Goal: Task Accomplishment & Management: Use online tool/utility

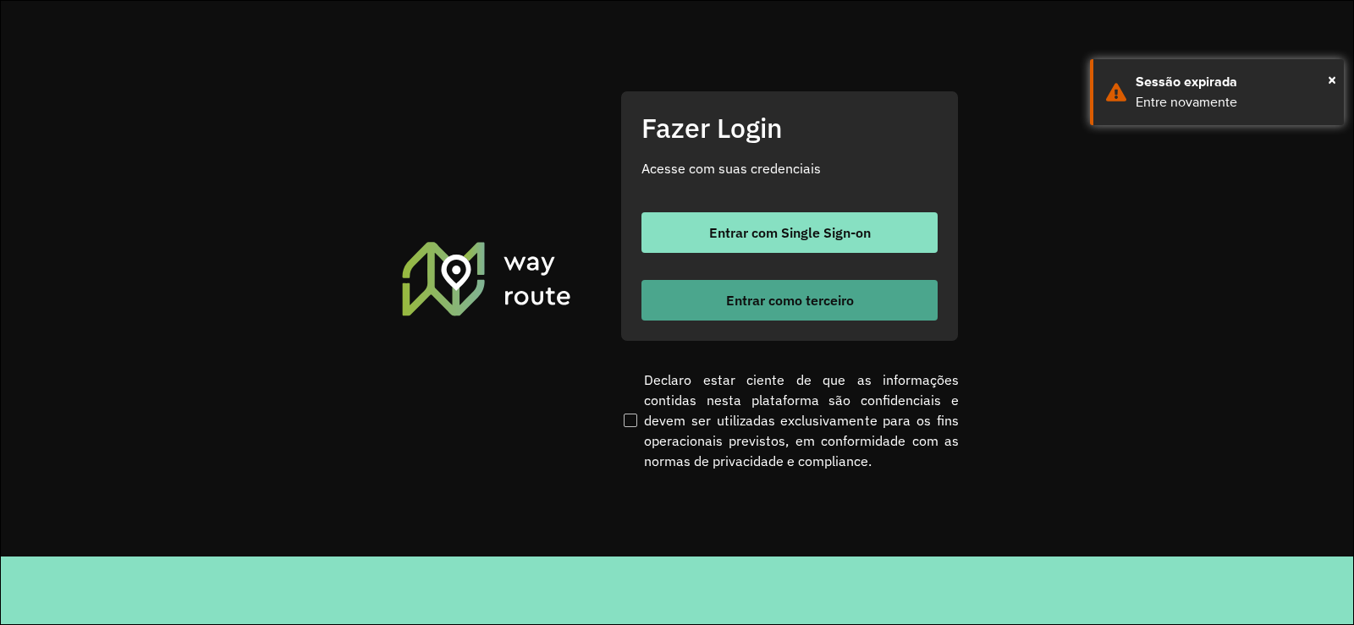
click at [730, 289] on button "Entrar como terceiro" at bounding box center [789, 300] width 296 height 41
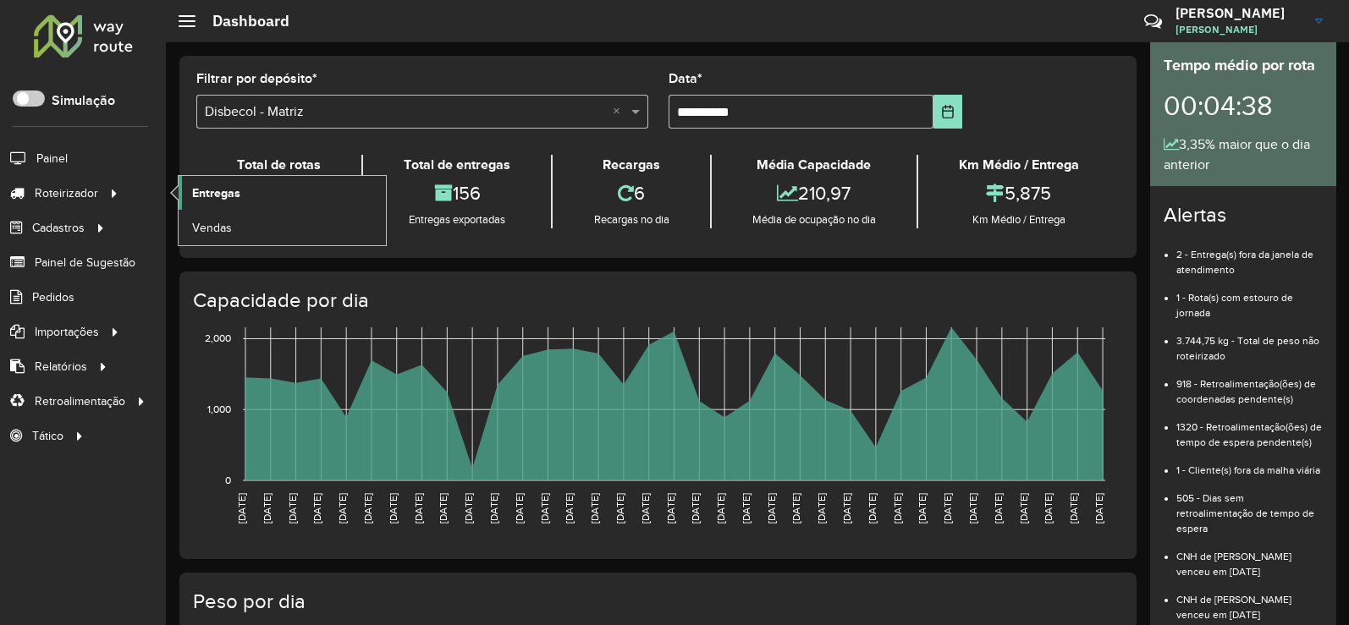
click at [250, 190] on link "Entregas" at bounding box center [282, 193] width 207 height 34
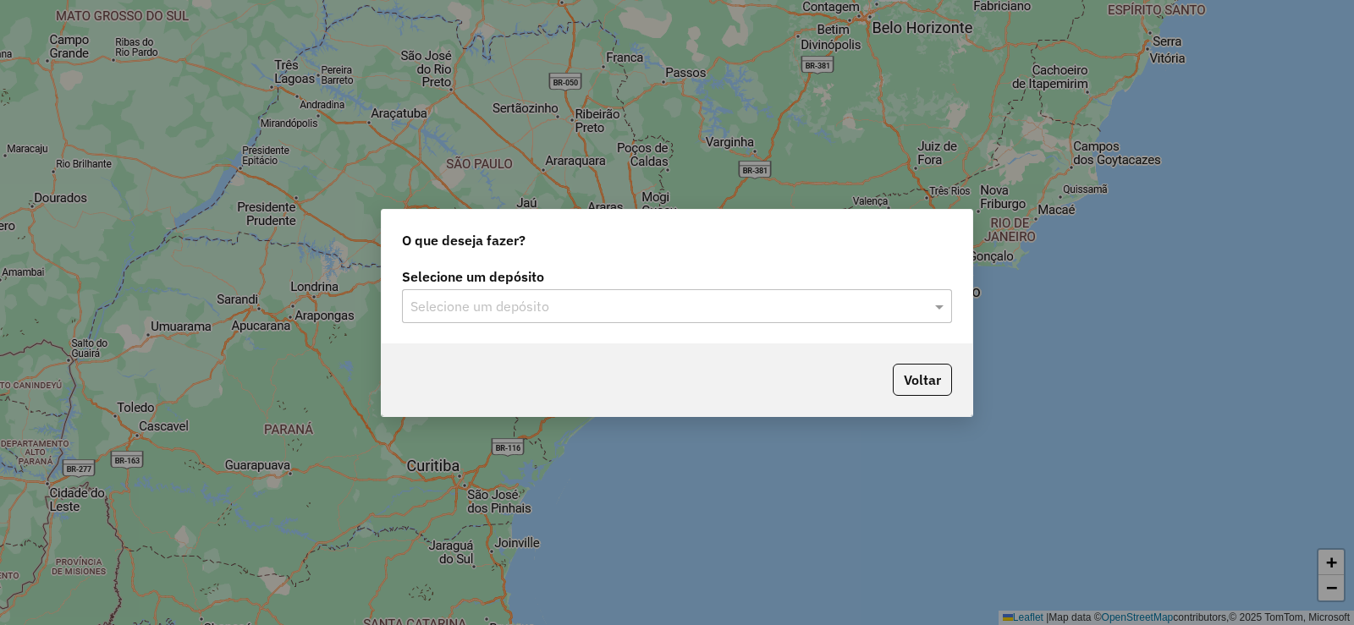
drag, startPoint x: 940, startPoint y: 311, endPoint x: 900, endPoint y: 302, distance: 40.7
click at [922, 306] on div "Selecione um depósito" at bounding box center [677, 306] width 550 height 34
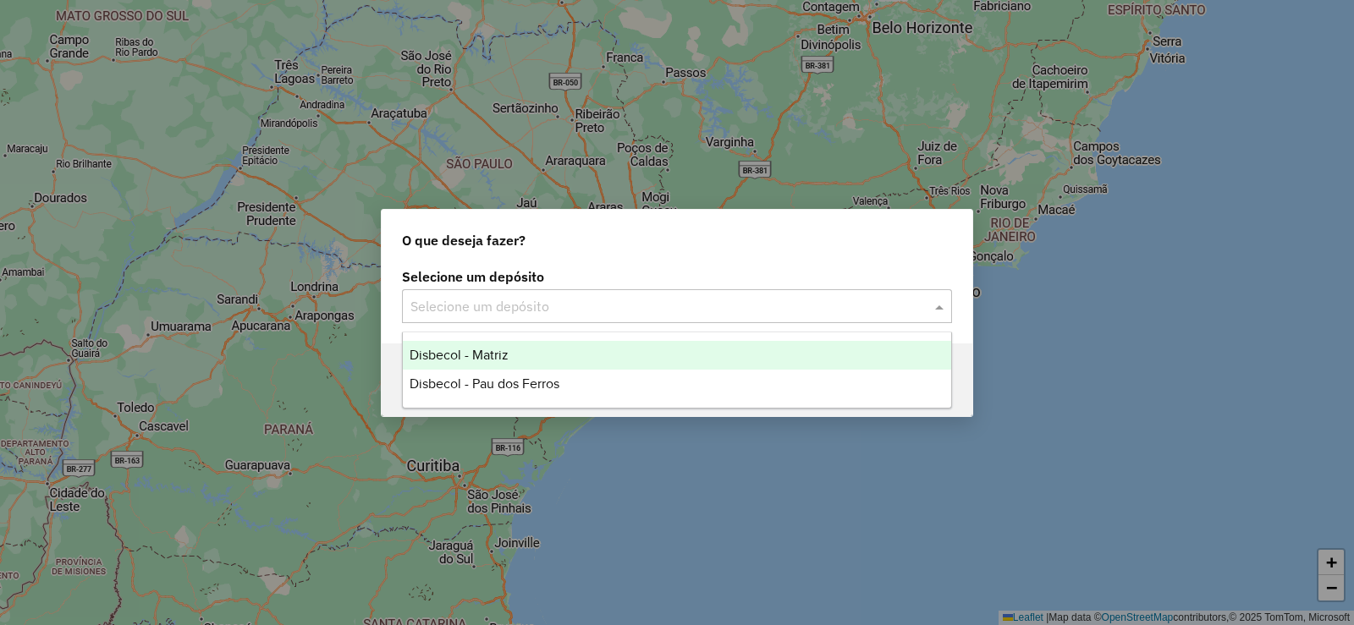
click at [491, 359] on span "Disbecol - Matriz" at bounding box center [459, 355] width 99 height 14
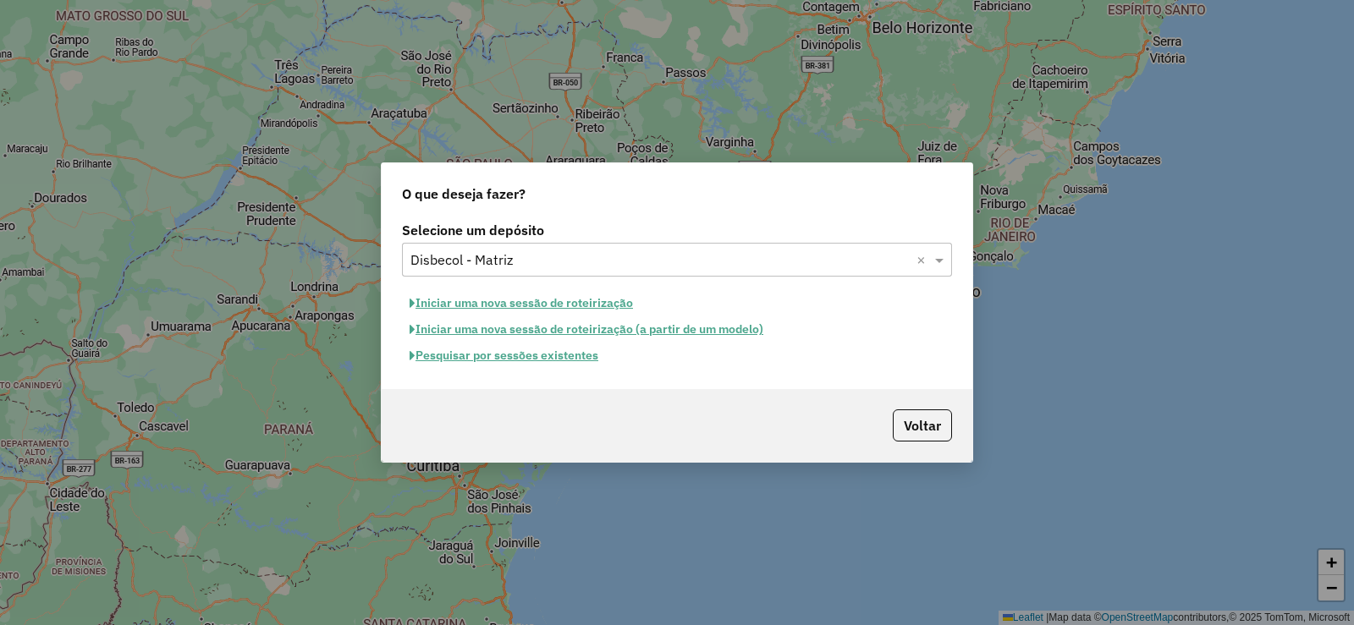
click at [499, 355] on button "Pesquisar por sessões existentes" at bounding box center [504, 356] width 204 height 26
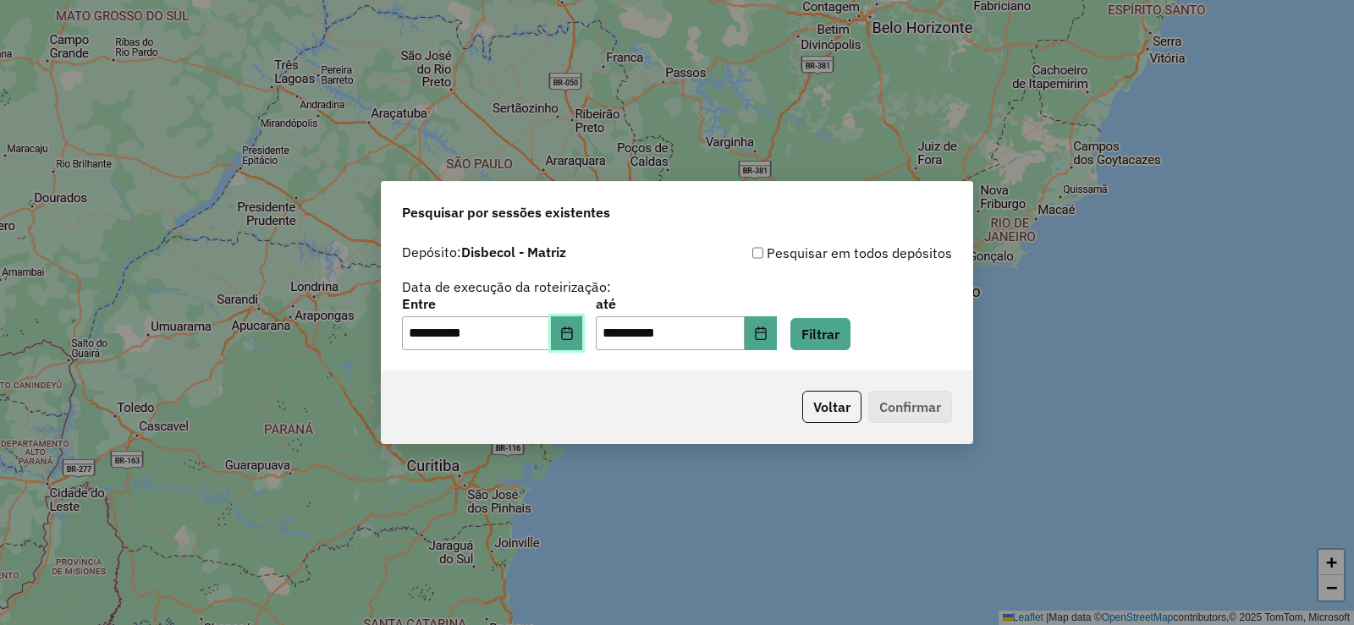
click at [574, 327] on icon "Choose Date" at bounding box center [567, 334] width 14 height 14
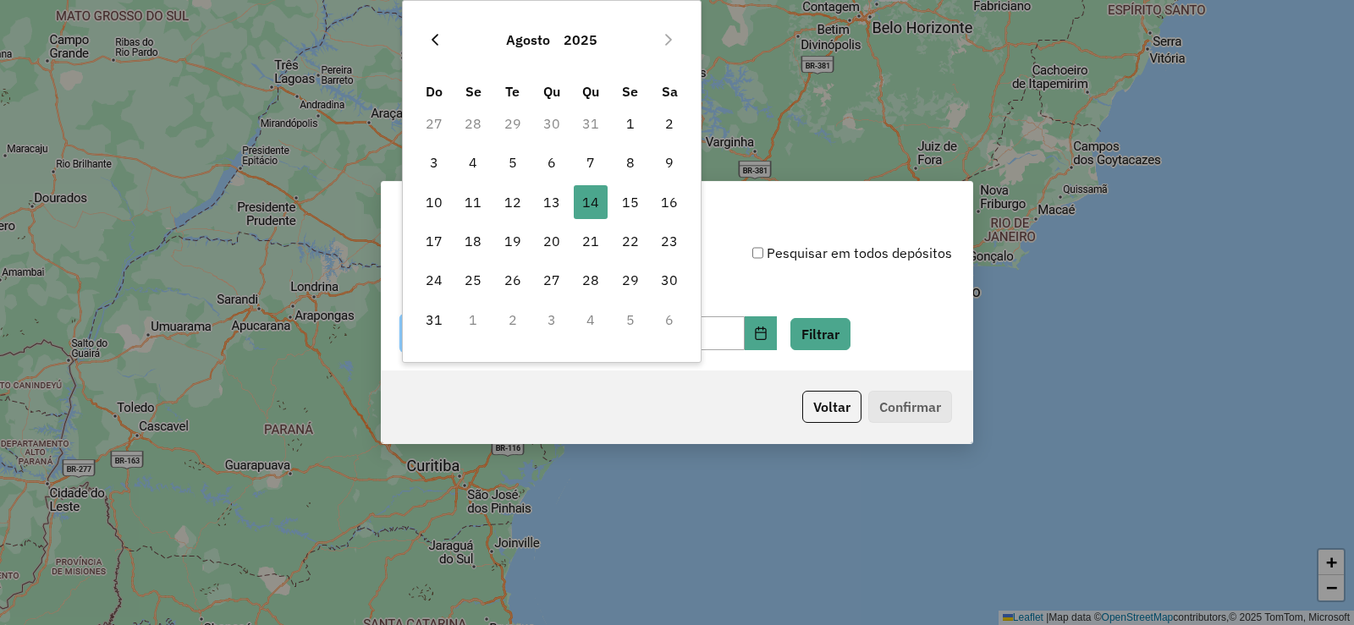
click at [421, 41] on button "Previous Month" at bounding box center [434, 39] width 27 height 27
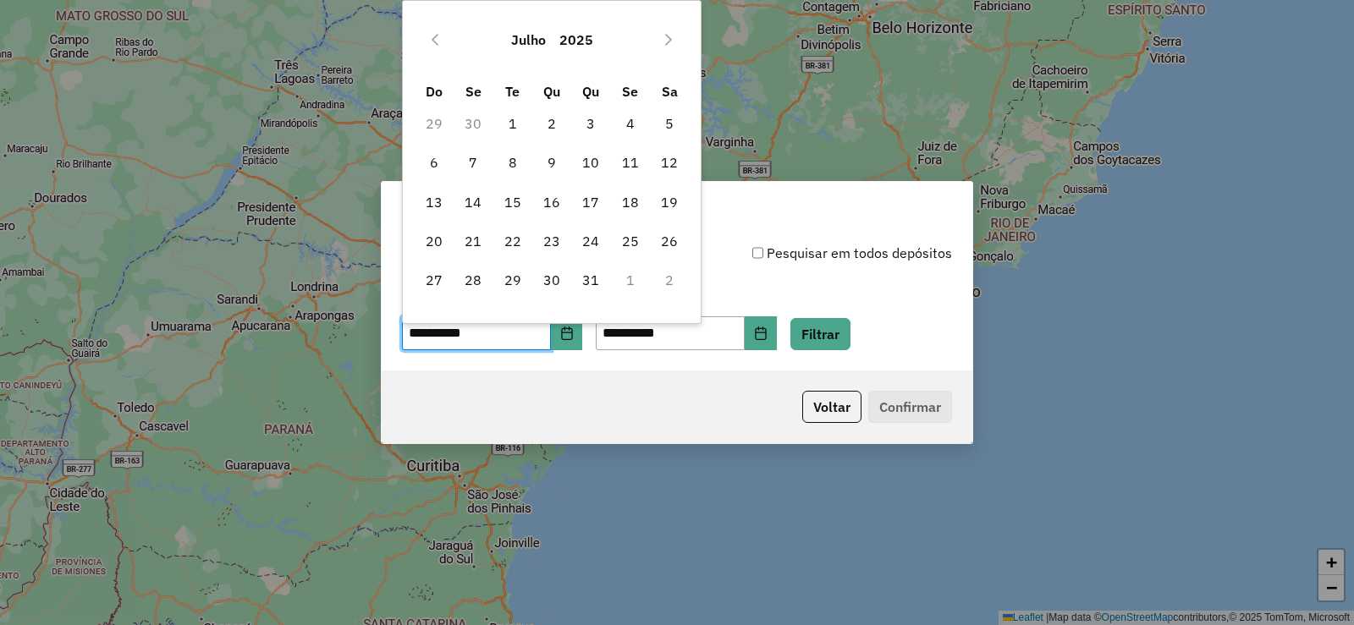
click at [430, 41] on icon "Previous Month" at bounding box center [435, 40] width 14 height 14
click at [553, 160] on span "11" at bounding box center [552, 163] width 34 height 34
type input "**********"
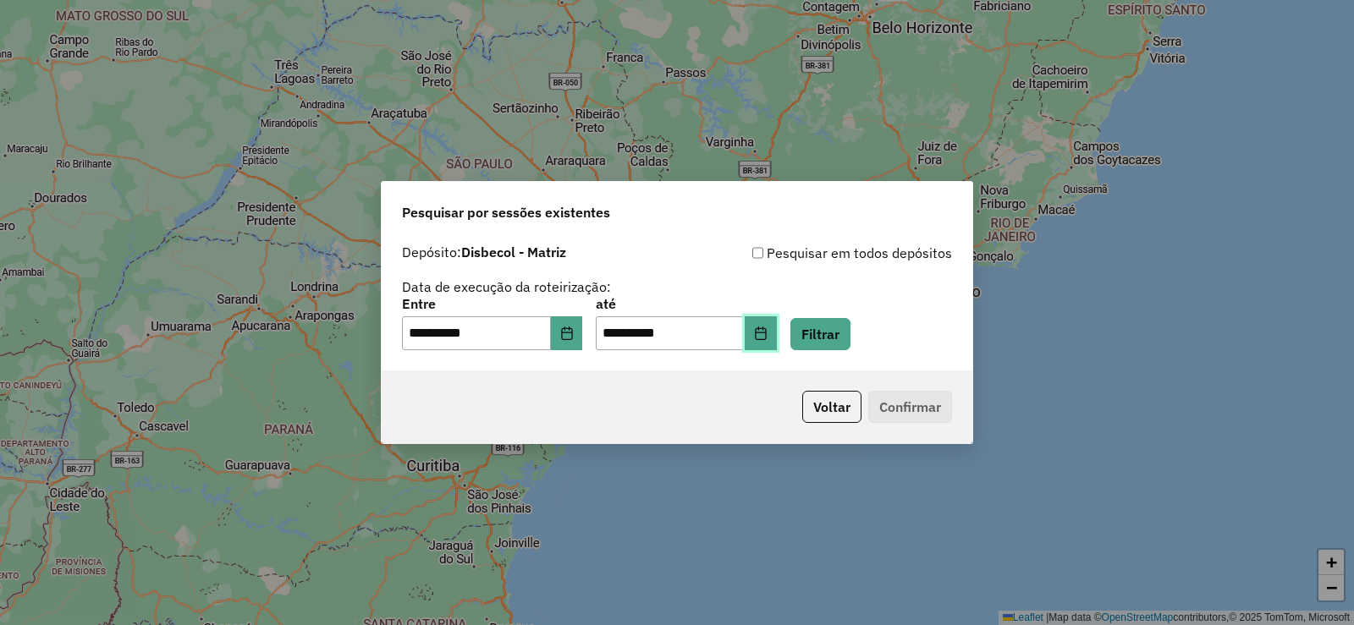
click at [768, 333] on icon "Choose Date" at bounding box center [761, 334] width 14 height 14
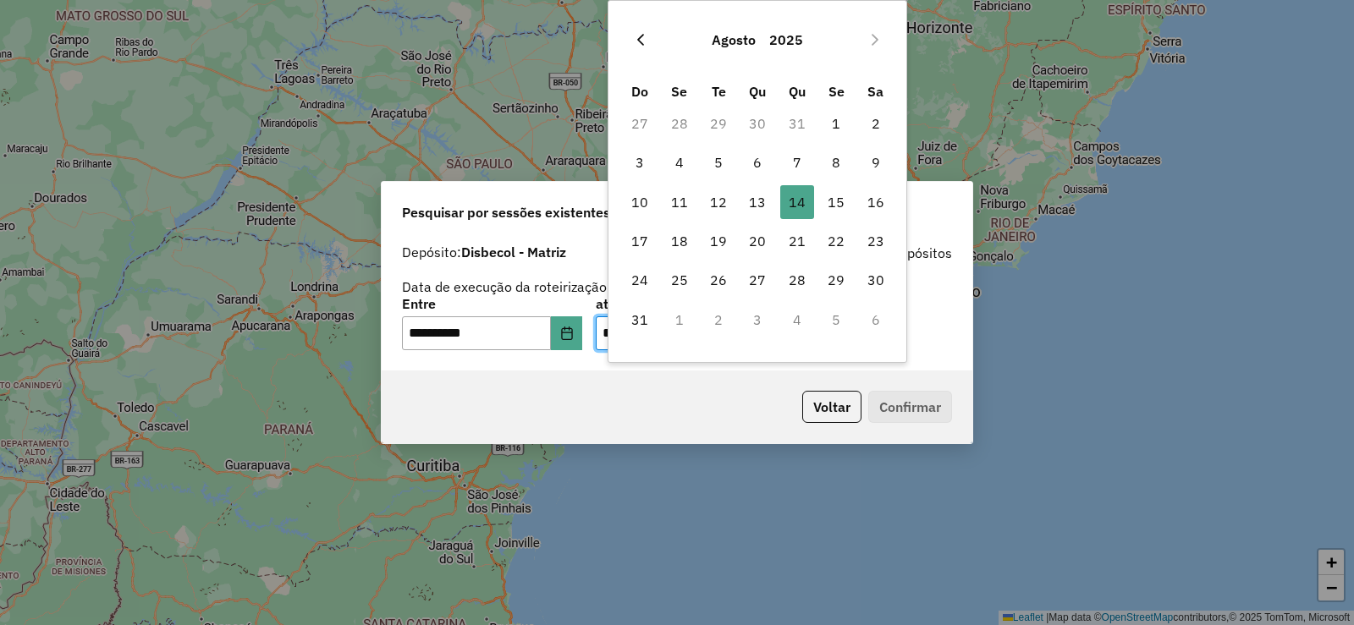
drag, startPoint x: 624, startPoint y: 42, endPoint x: 640, endPoint y: 37, distance: 16.9
click at [634, 41] on div "Agosto 2025" at bounding box center [757, 40] width 275 height 54
click at [640, 37] on icon "Previous Month" at bounding box center [640, 40] width 7 height 12
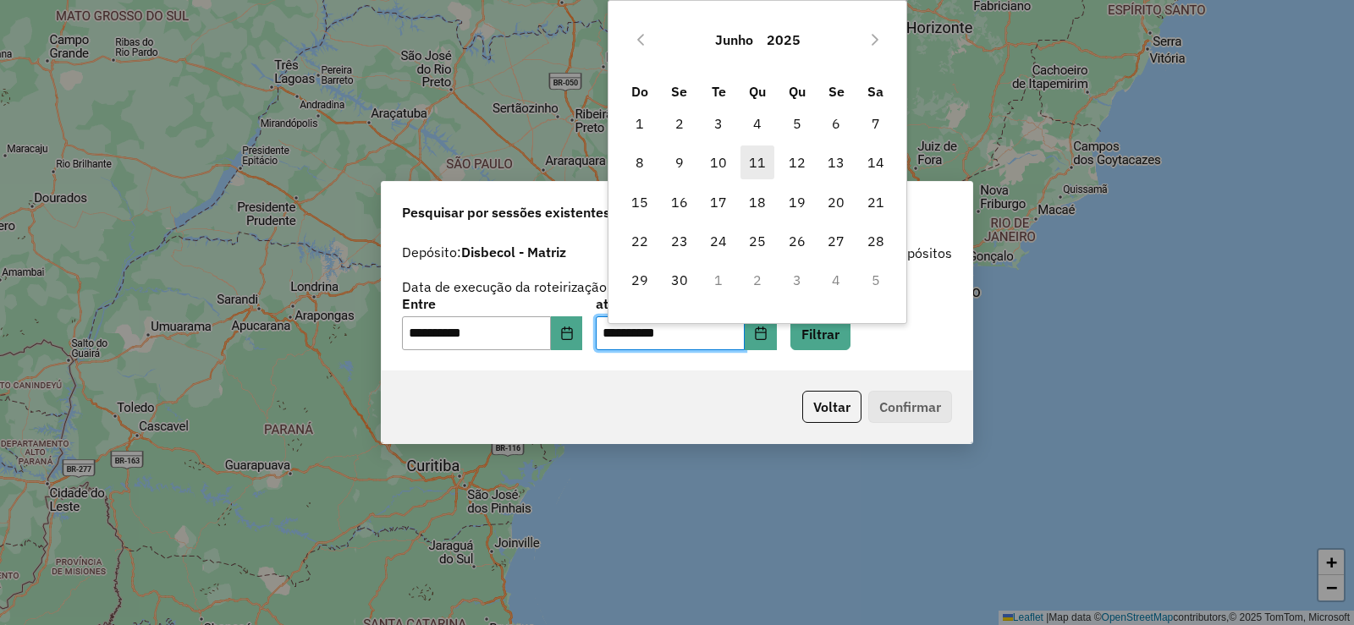
click at [758, 151] on span "11" at bounding box center [757, 163] width 34 height 34
type input "**********"
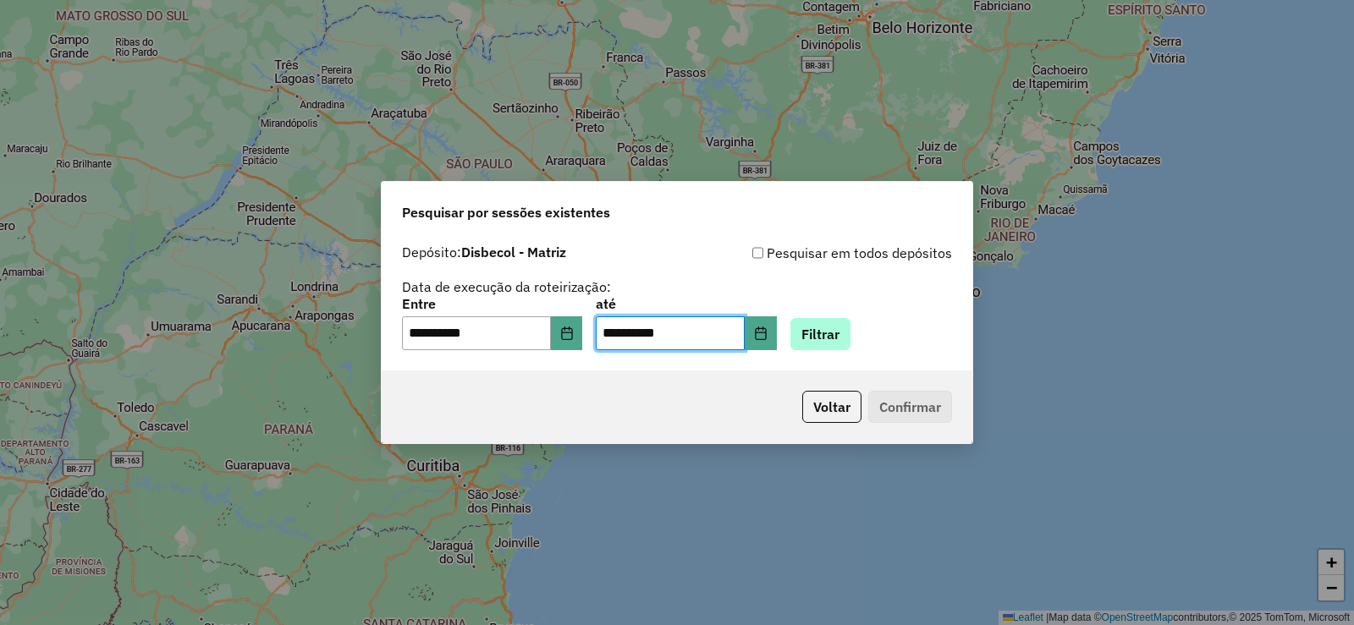
click at [846, 348] on div "**********" at bounding box center [677, 303] width 591 height 135
click at [842, 332] on button "Filtrar" at bounding box center [820, 334] width 60 height 32
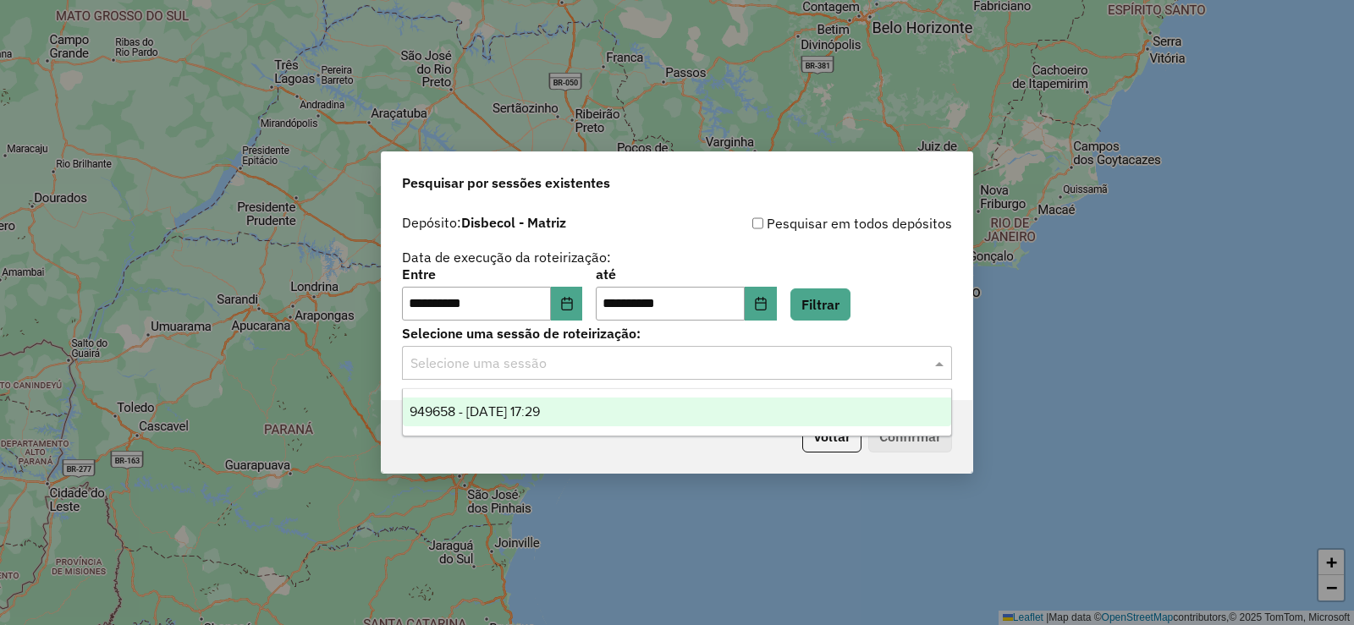
click at [933, 363] on span at bounding box center [941, 363] width 21 height 20
click at [520, 426] on div "949658 - 11/06/2025 17:29" at bounding box center [677, 412] width 548 height 29
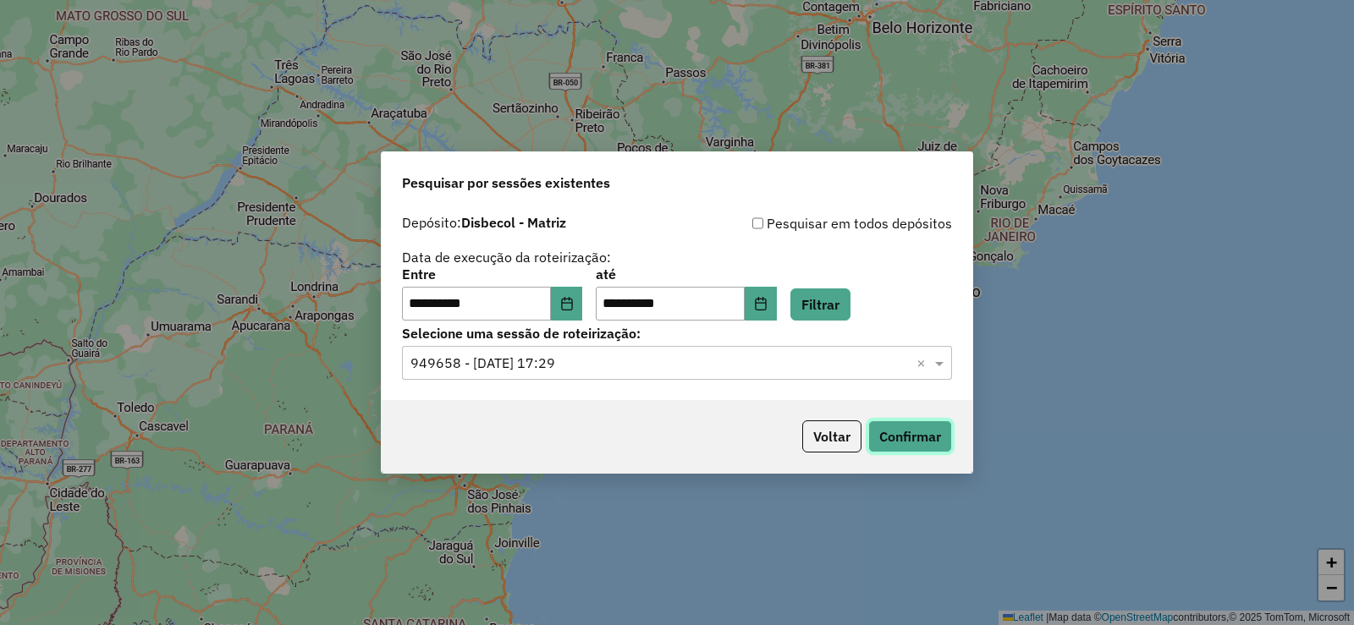
click at [916, 443] on button "Confirmar" at bounding box center [910, 437] width 84 height 32
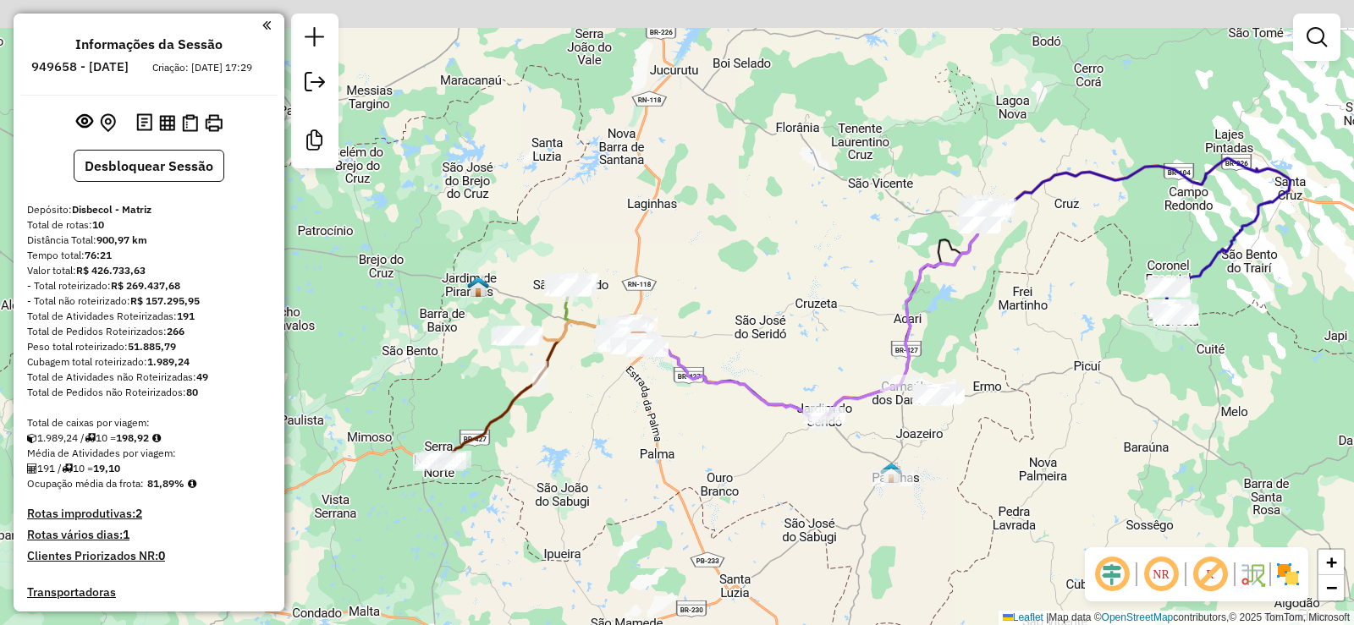
drag, startPoint x: 1010, startPoint y: 285, endPoint x: 916, endPoint y: 292, distance: 94.2
click at [916, 329] on div "Janela de atendimento Grade de atendimento Capacidade Transportadoras Veículos …" at bounding box center [677, 312] width 1354 height 625
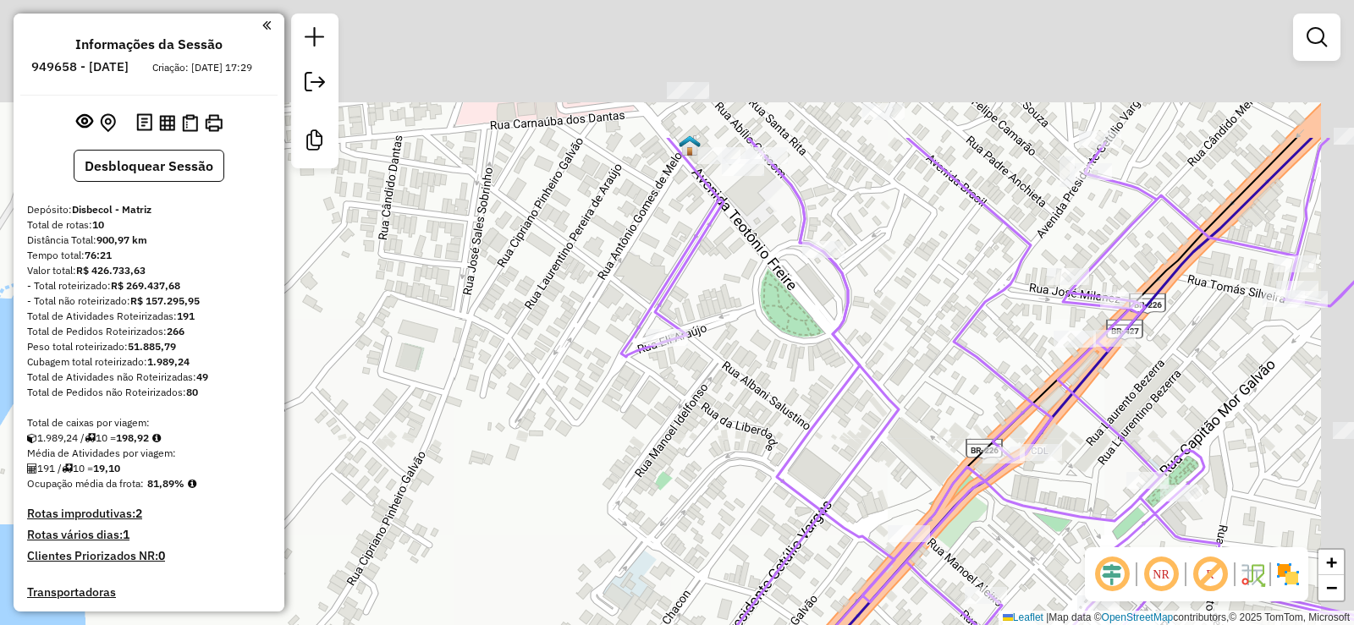
drag, startPoint x: 876, startPoint y: 257, endPoint x: 850, endPoint y: 341, distance: 87.8
click at [860, 349] on div "Janela de atendimento Grade de atendimento Capacidade Transportadoras Veículos …" at bounding box center [677, 312] width 1354 height 625
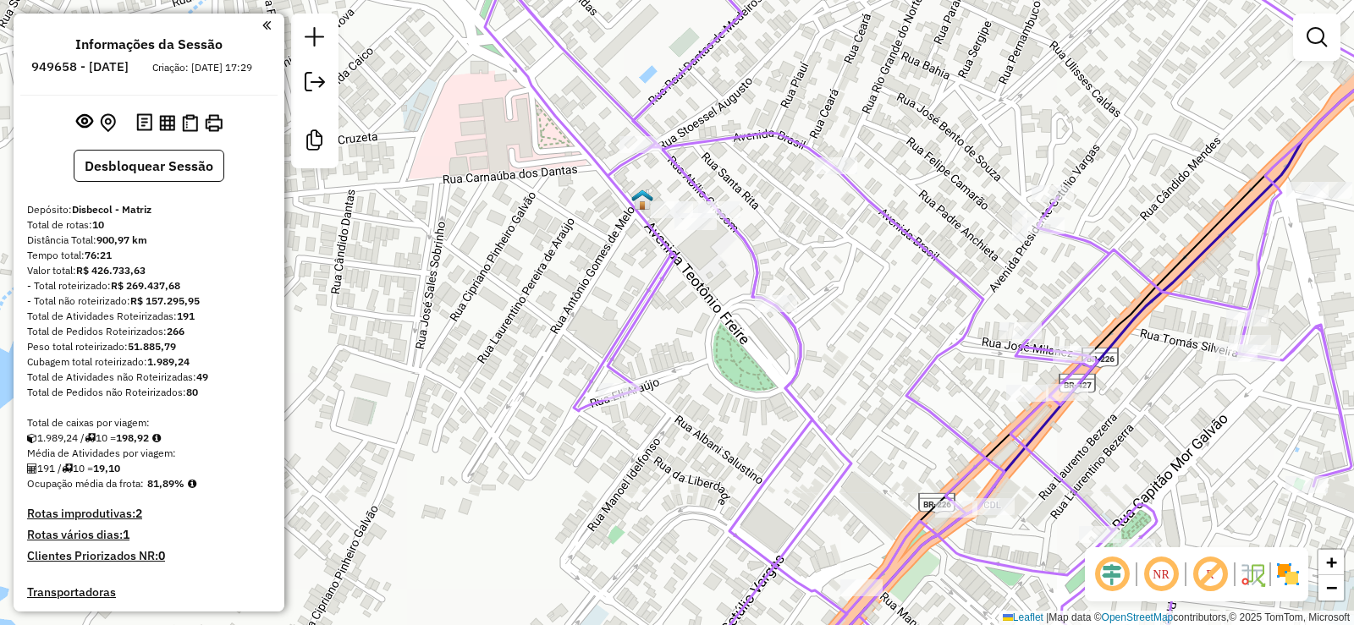
drag, startPoint x: 843, startPoint y: 376, endPoint x: 818, endPoint y: 369, distance: 25.5
click at [818, 369] on div "Janela de atendimento Grade de atendimento Capacidade Transportadoras Veículos …" at bounding box center [677, 312] width 1354 height 625
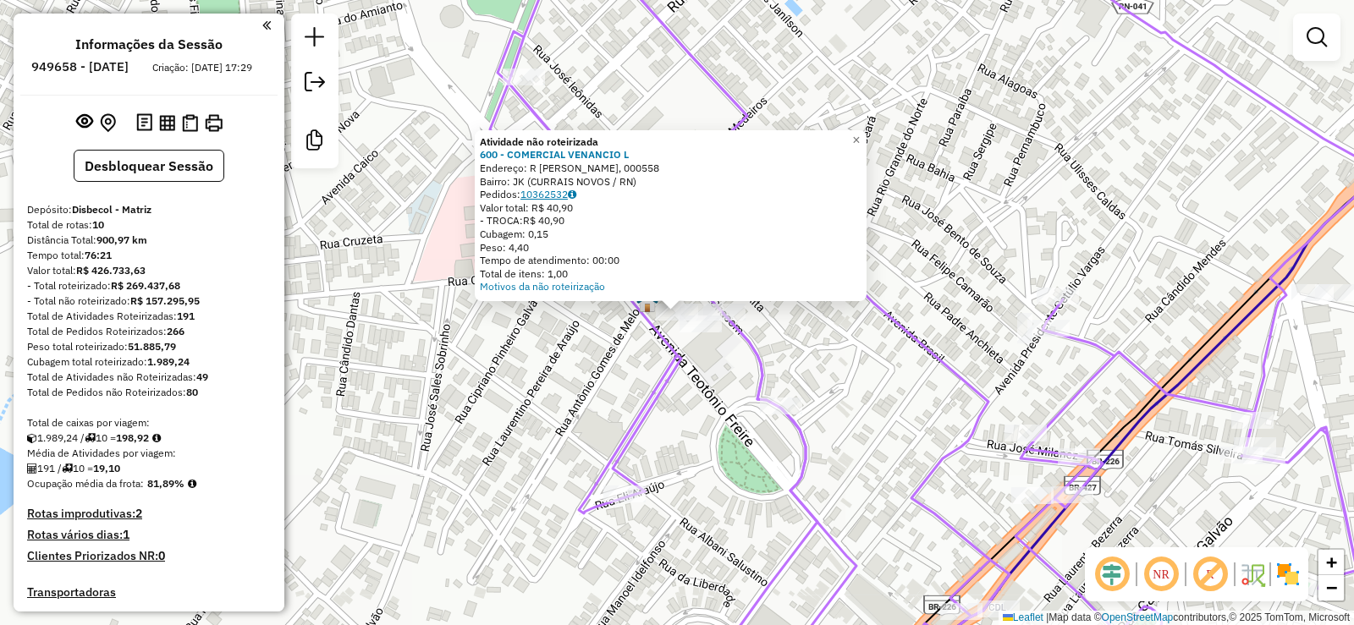
click at [552, 195] on link "10362532" at bounding box center [548, 194] width 56 height 13
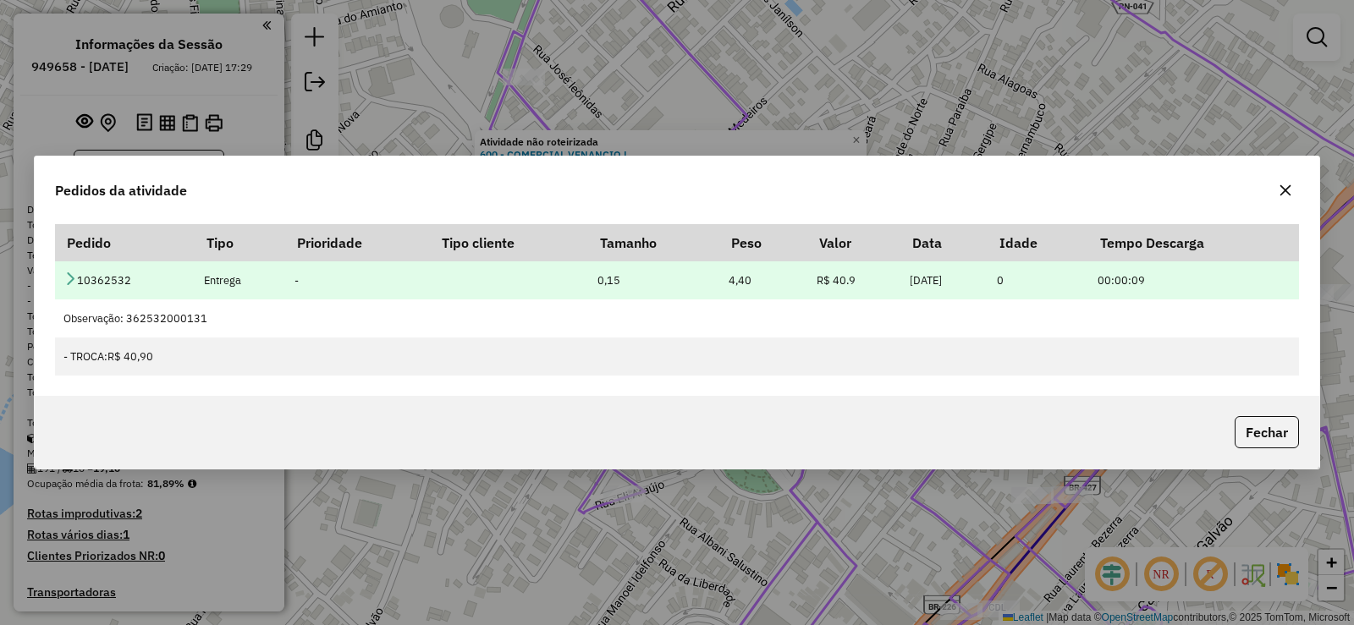
click at [71, 278] on icon at bounding box center [70, 279] width 14 height 14
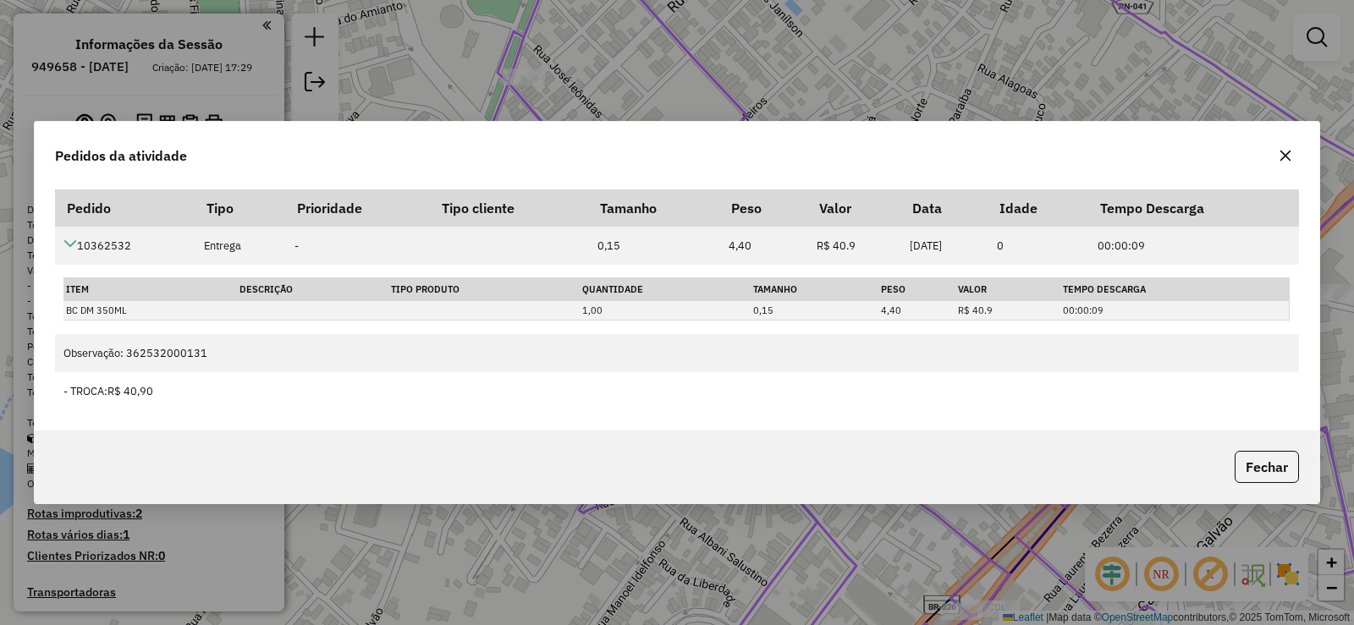
click at [1285, 159] on icon "button" at bounding box center [1286, 156] width 14 height 14
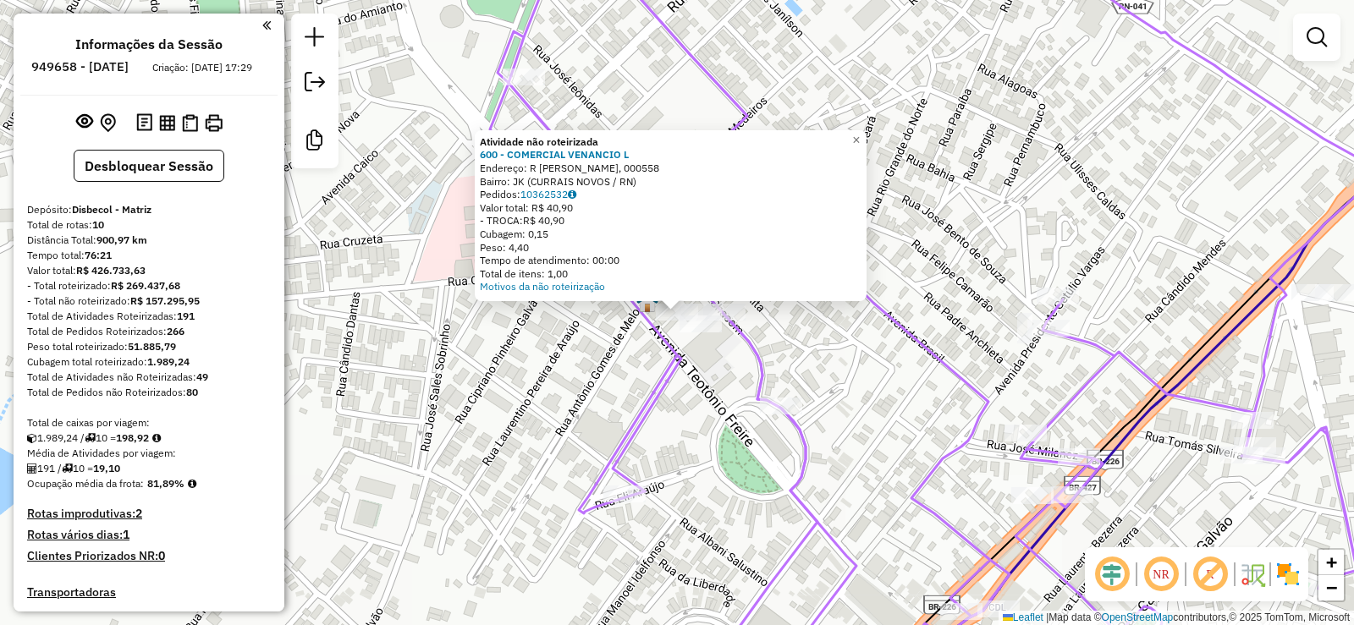
click at [442, 44] on div "Atividade não roteirizada 600 - COMERCIAL VENANCIO L Endereço: R TEOTONIO FREIR…" at bounding box center [677, 312] width 1354 height 625
